Goal: Task Accomplishment & Management: Manage account settings

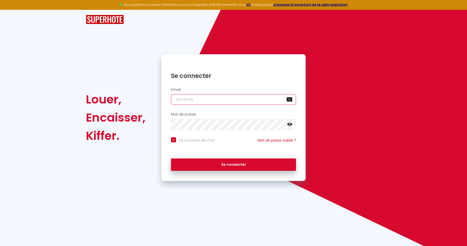
type input "[EMAIL_ADDRESS][DOMAIN_NAME]"
click at [233, 164] on button "Se connecter" at bounding box center [233, 164] width 125 height 13
checkbox input "true"
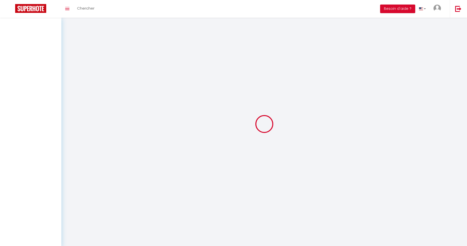
select select
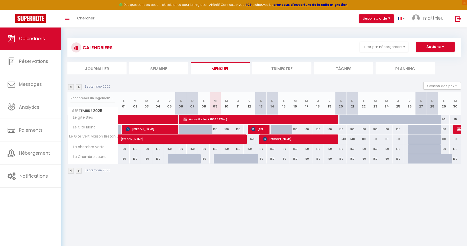
click at [252, 140] on span at bounding box center [190, 139] width 128 height 10
select select "OK"
select select "KO"
select select "0"
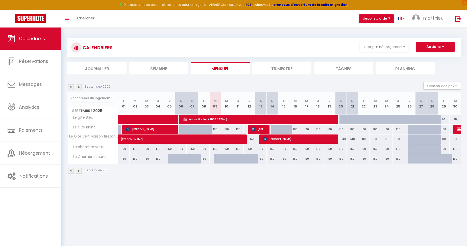
select select "1"
select select
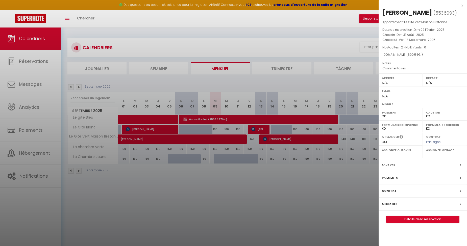
click at [461, 5] on div "x" at bounding box center [420, 6] width 85 height 6
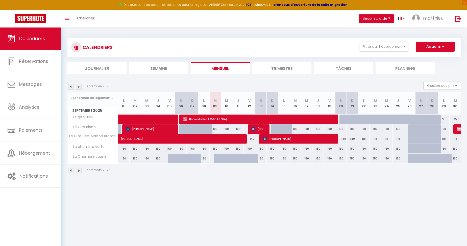
scroll to position [0, 0]
click at [78, 85] on img at bounding box center [79, 87] width 6 height 6
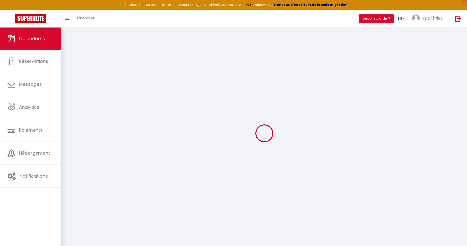
click at [78, 85] on div at bounding box center [263, 133] width 393 height 201
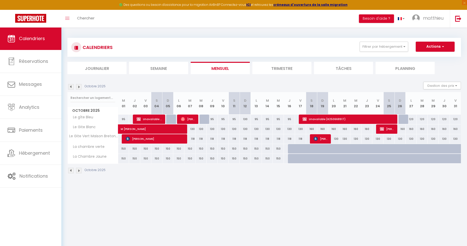
click at [78, 85] on img at bounding box center [79, 87] width 6 height 6
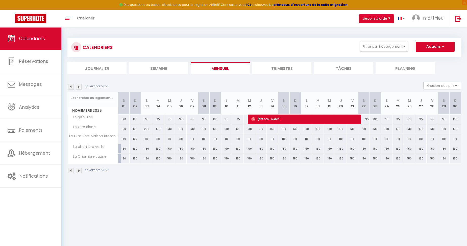
click at [78, 85] on img at bounding box center [79, 87] width 6 height 6
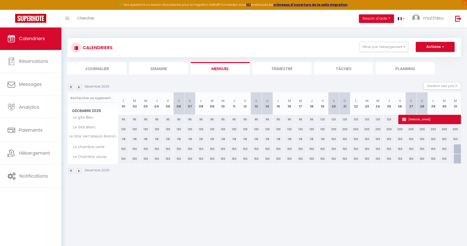
scroll to position [2, 0]
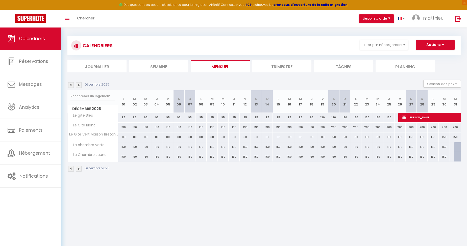
click at [71, 84] on img at bounding box center [71, 85] width 6 height 6
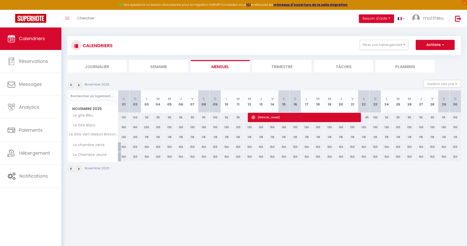
click at [71, 84] on img at bounding box center [71, 85] width 6 height 6
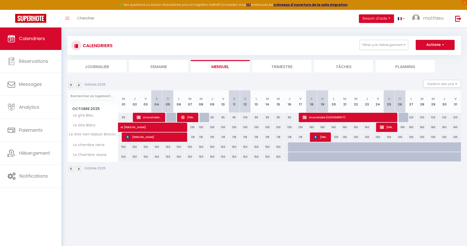
click at [71, 84] on img at bounding box center [71, 85] width 6 height 6
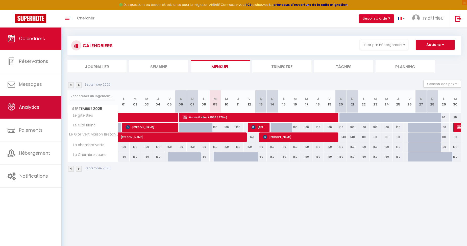
click at [36, 112] on link "Analytics" at bounding box center [30, 107] width 61 height 23
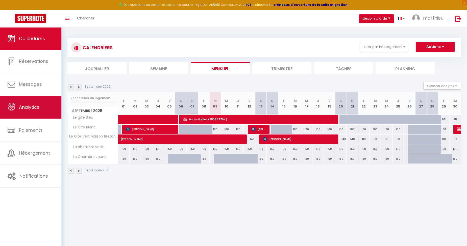
select select "2025"
select select "9"
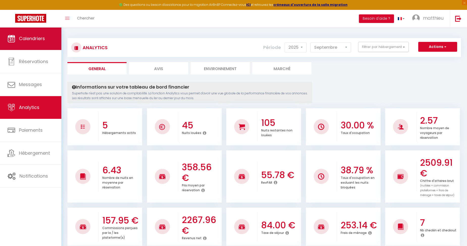
click at [39, 43] on link "Calendriers" at bounding box center [30, 38] width 61 height 23
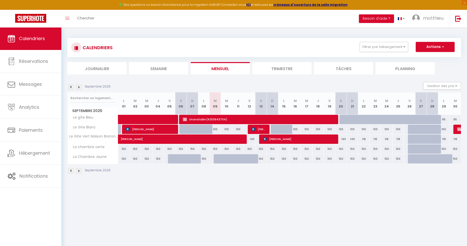
click at [78, 171] on img at bounding box center [79, 171] width 6 height 6
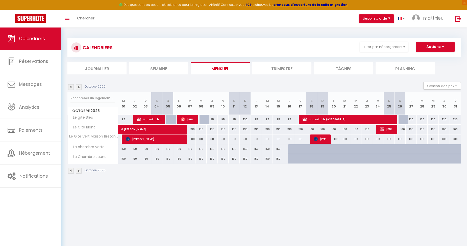
click at [71, 170] on img at bounding box center [71, 171] width 6 height 6
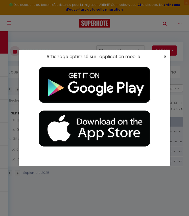
click at [164, 56] on span "×" at bounding box center [165, 56] width 3 height 6
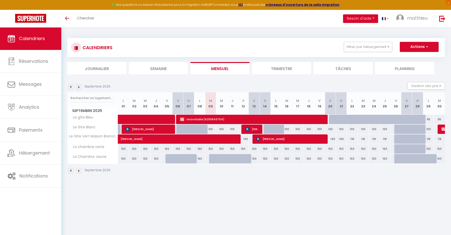
click at [79, 84] on img at bounding box center [79, 87] width 6 height 6
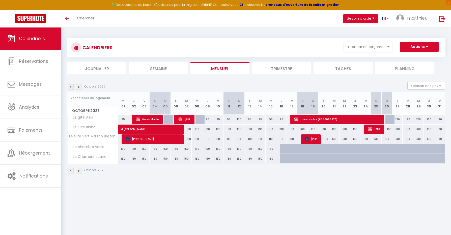
click at [78, 86] on img at bounding box center [79, 87] width 6 height 6
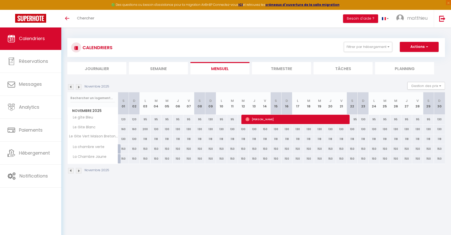
click at [69, 85] on img at bounding box center [71, 87] width 6 height 6
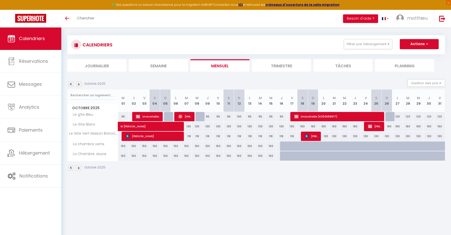
scroll to position [3, 0]
click at [79, 84] on img at bounding box center [79, 85] width 6 height 6
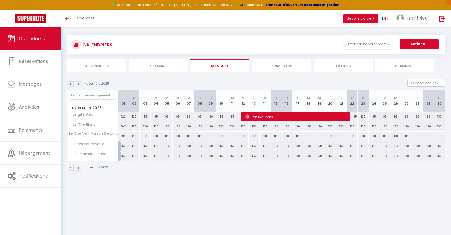
click at [71, 83] on img at bounding box center [71, 85] width 6 height 6
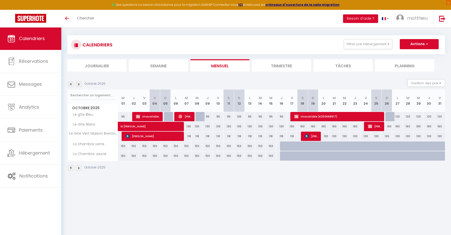
click at [71, 83] on img at bounding box center [71, 85] width 6 height 6
